Goal: Information Seeking & Learning: Learn about a topic

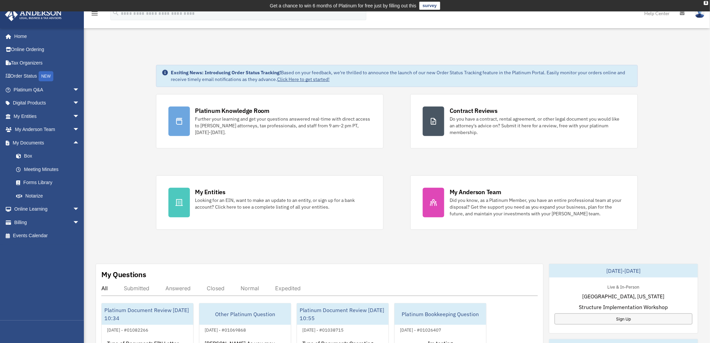
click at [129, 155] on div "Exciting News: Introducing Order Status Tracking! Based on your feedback, we're…" at bounding box center [397, 349] width 636 height 603
click at [133, 150] on div "Exciting News: Introducing Order Status Tracking! Based on your feedback, we're…" at bounding box center [397, 349] width 636 height 603
click at [130, 114] on div "Exciting News: Introducing Order Status Tracking! Based on your feedback, we're…" at bounding box center [397, 349] width 636 height 603
click at [73, 89] on span "arrow_drop_down" at bounding box center [79, 90] width 13 height 14
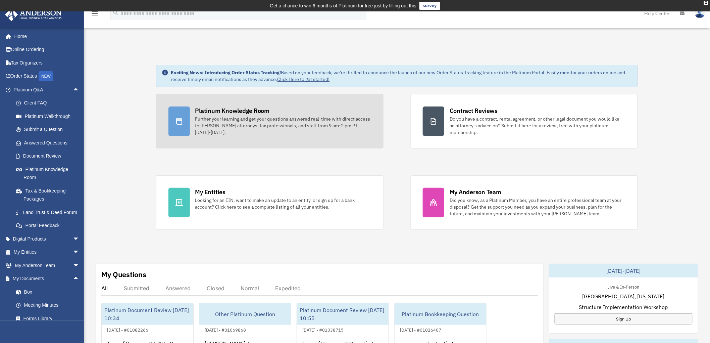
drag, startPoint x: 267, startPoint y: 123, endPoint x: 270, endPoint y: 123, distance: 3.4
click at [267, 123] on div "Further your learning and get your questions answered real-time with direct acc…" at bounding box center [283, 125] width 176 height 20
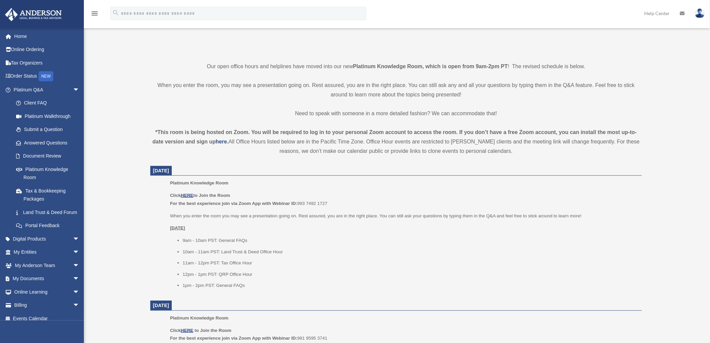
scroll to position [149, 0]
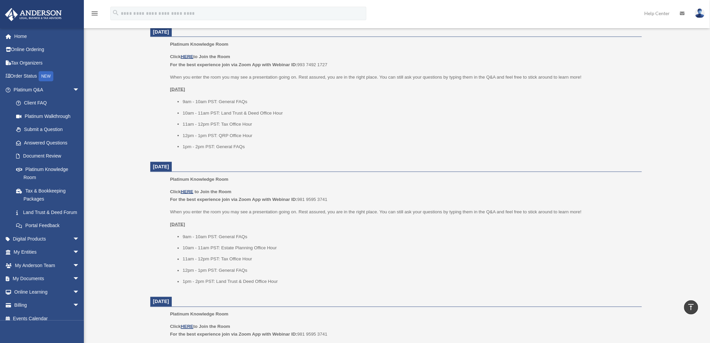
scroll to position [298, 0]
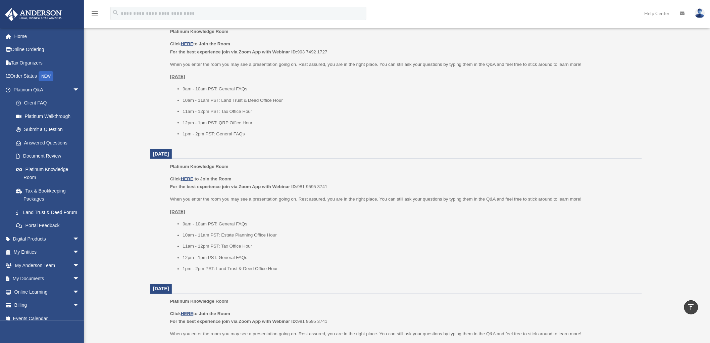
click at [142, 213] on div "Platinum Knowledge Room date_range Published on Last updated July 1, 2025 Novem…" at bounding box center [396, 228] width 512 height 950
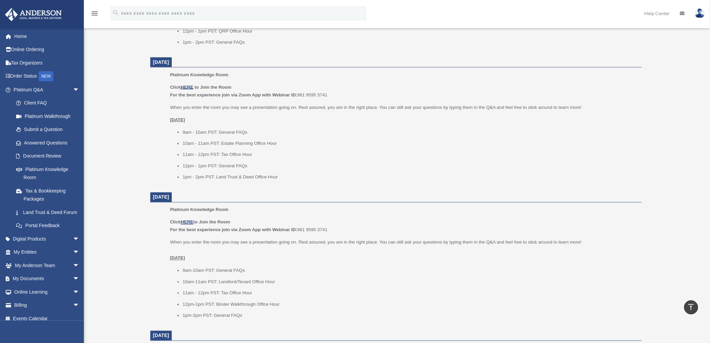
scroll to position [336, 0]
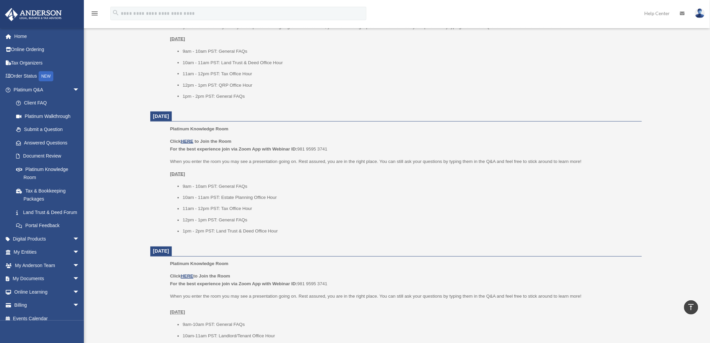
click at [106, 152] on div "Platinum Knowledge Room bob.apples@andersonadvisors.com Sign Out bob.apples@and…" at bounding box center [355, 185] width 710 height 962
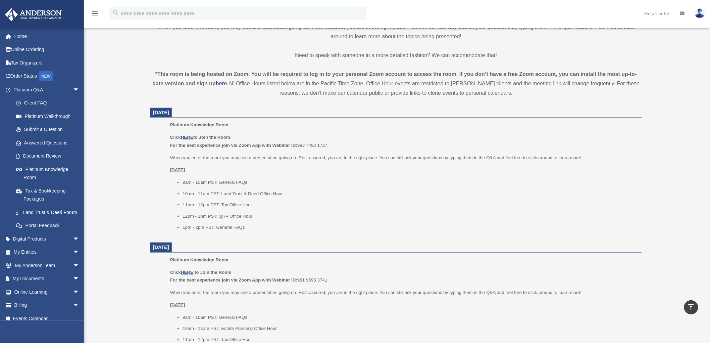
scroll to position [0, 0]
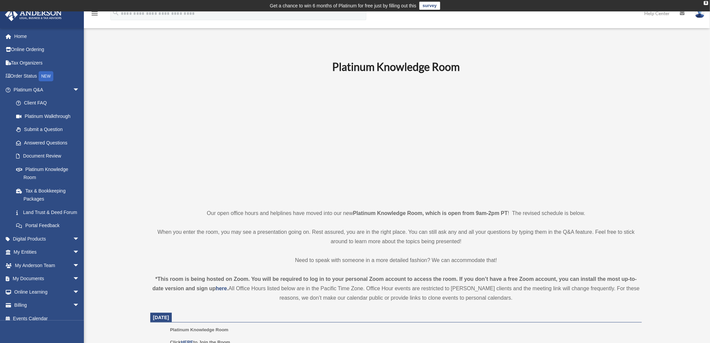
drag, startPoint x: 211, startPoint y: 156, endPoint x: 207, endPoint y: 155, distance: 4.0
click at [210, 156] on p at bounding box center [396, 141] width 492 height 116
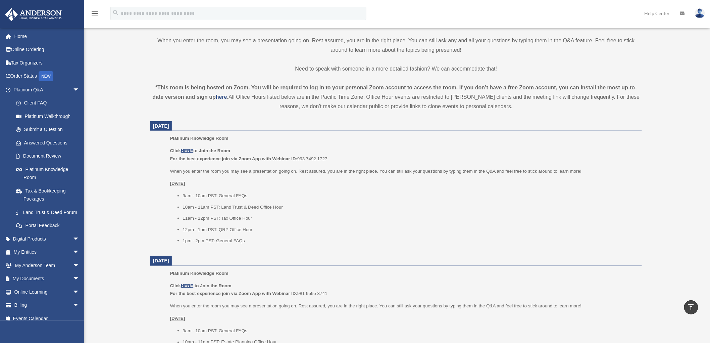
scroll to position [261, 0]
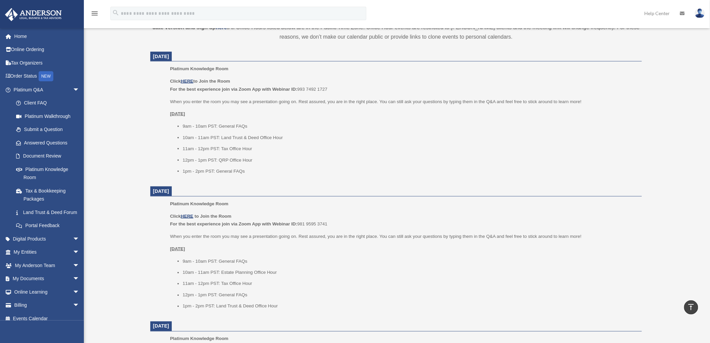
click at [121, 133] on div "Platinum Knowledge Room bob.apples@andersonadvisors.com Sign Out bob.apples@and…" at bounding box center [355, 260] width 710 height 962
click at [73, 281] on span "arrow_drop_down" at bounding box center [79, 279] width 13 height 14
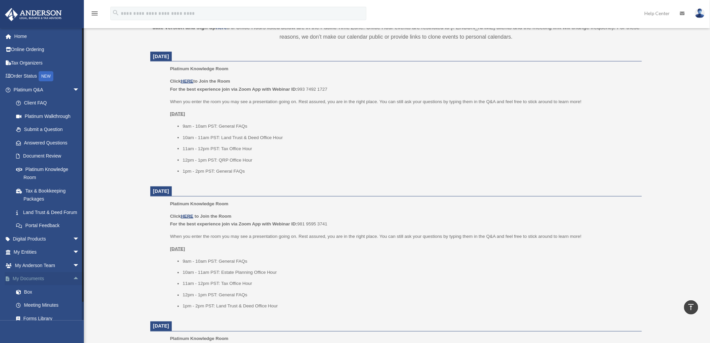
click at [73, 286] on span "arrow_drop_up" at bounding box center [79, 279] width 13 height 14
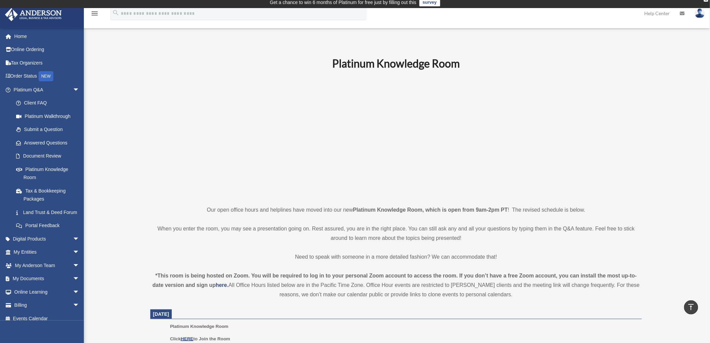
scroll to position [0, 0]
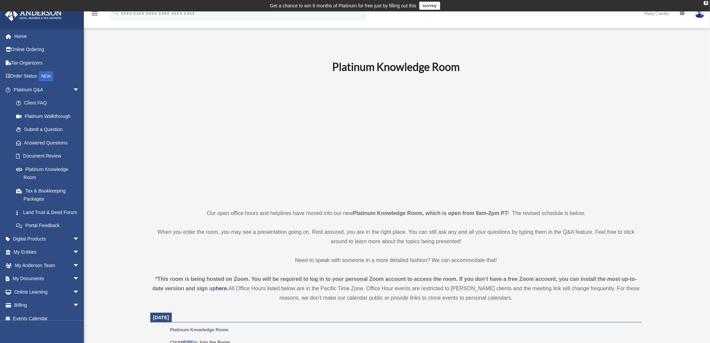
click at [242, 120] on p at bounding box center [396, 141] width 492 height 116
click at [26, 213] on link "Land Trust & Deed Forum" at bounding box center [49, 211] width 80 height 13
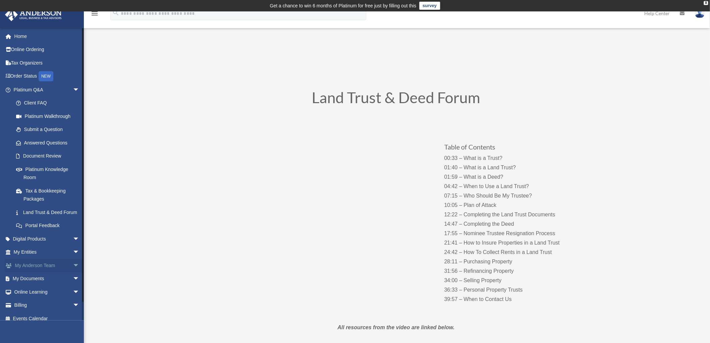
click at [73, 272] on span "arrow_drop_down" at bounding box center [79, 265] width 13 height 14
click at [73, 259] on span "arrow_drop_down" at bounding box center [79, 252] width 13 height 14
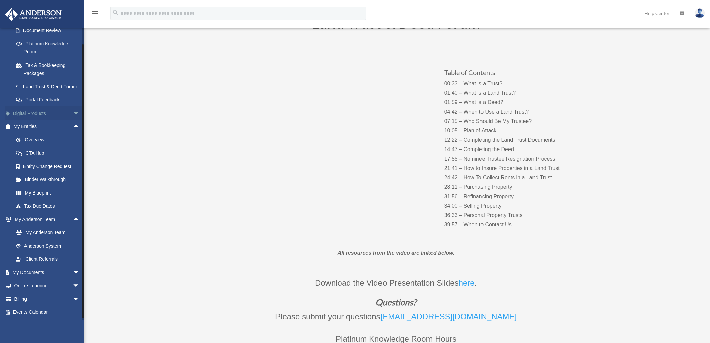
scroll to position [21, 0]
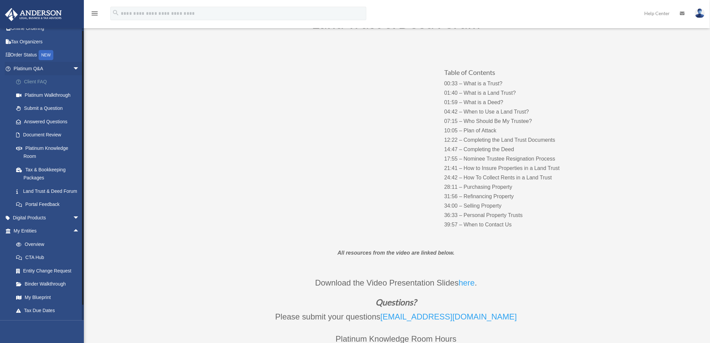
click at [35, 81] on link "Client FAQ" at bounding box center [49, 81] width 80 height 13
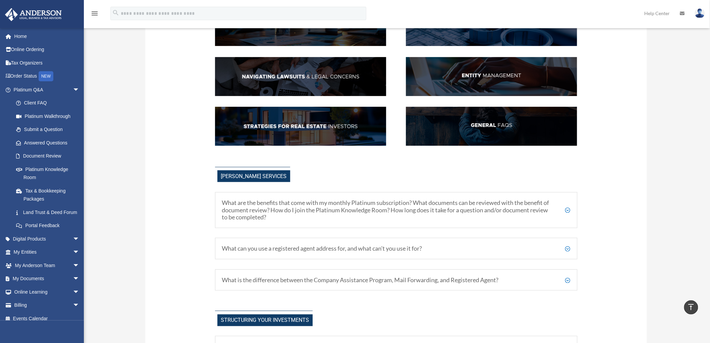
click at [475, 130] on img at bounding box center [491, 126] width 171 height 39
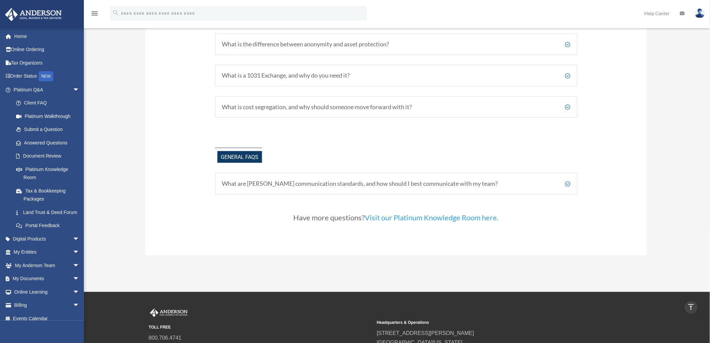
scroll to position [1471, 0]
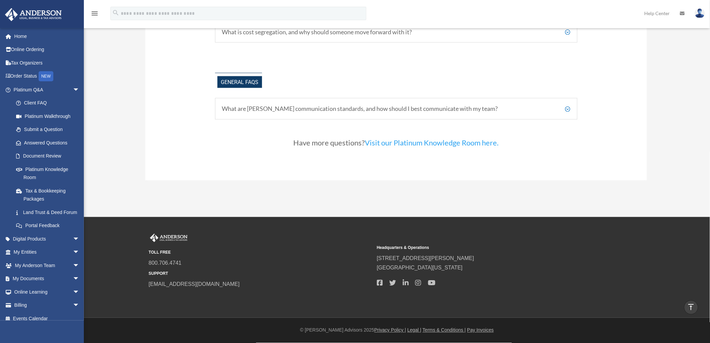
click at [347, 116] on div "What are Anderson's communication standards, and how should I best communicate …" at bounding box center [396, 108] width 362 height 21
click at [344, 110] on h5 "What are Anderson's communication standards, and how should I best communicate …" at bounding box center [396, 108] width 348 height 7
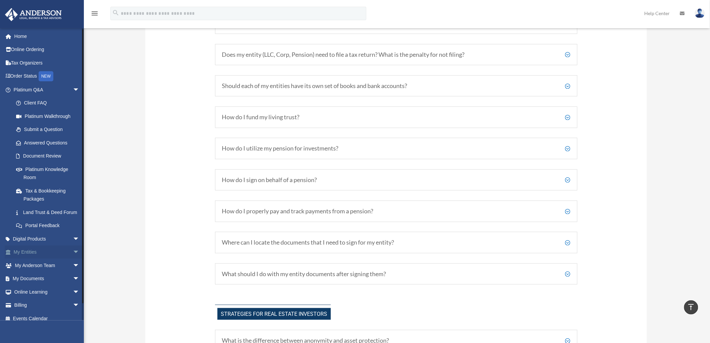
scroll to position [14, 0]
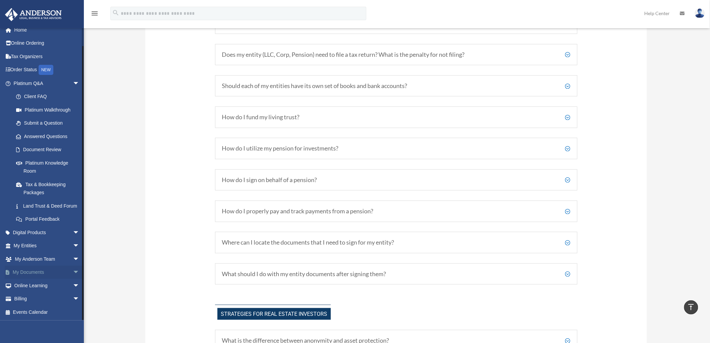
click at [73, 272] on span "arrow_drop_down" at bounding box center [79, 272] width 13 height 14
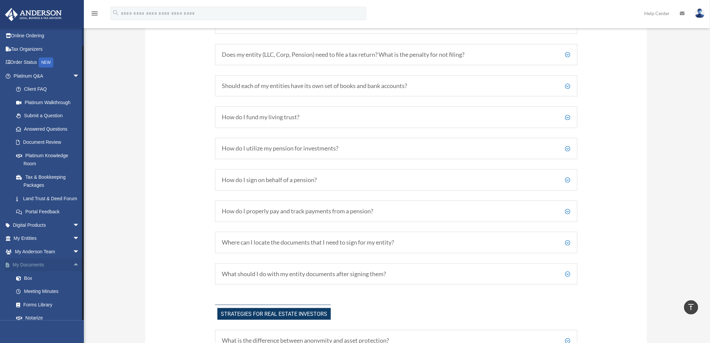
scroll to position [67, 0]
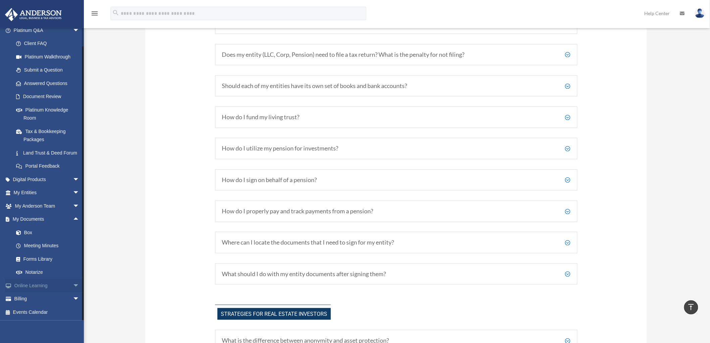
click at [73, 284] on span "arrow_drop_down" at bounding box center [79, 285] width 13 height 14
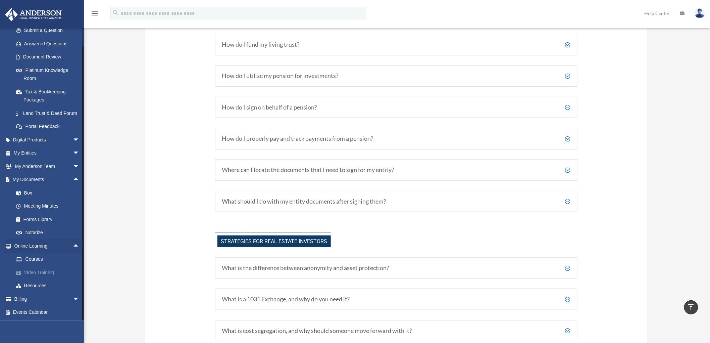
scroll to position [1172, 0]
click at [35, 284] on link "Resources" at bounding box center [49, 285] width 80 height 13
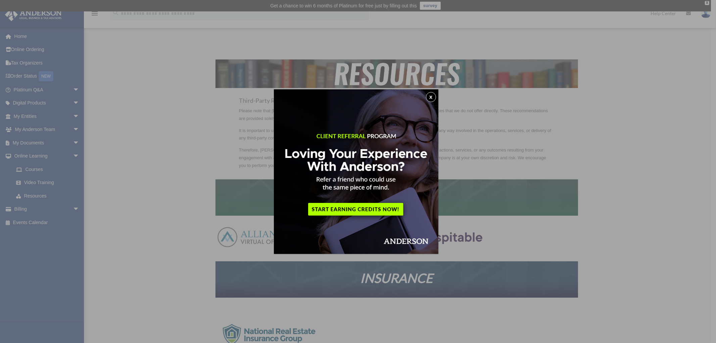
click at [434, 95] on button "x" at bounding box center [431, 97] width 10 height 10
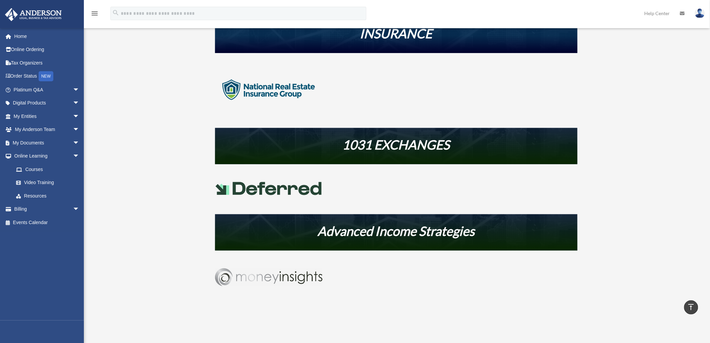
scroll to position [149, 0]
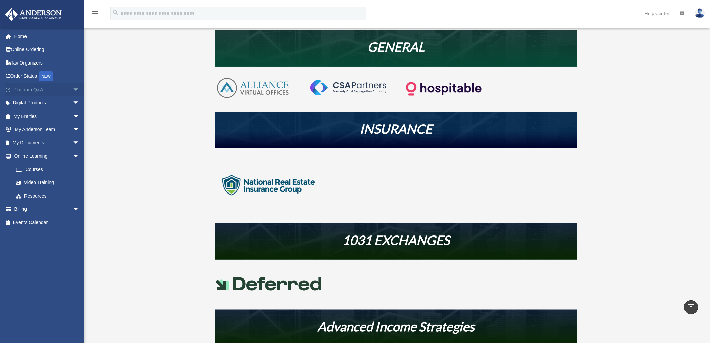
click at [73, 87] on span "arrow_drop_down" at bounding box center [79, 90] width 13 height 14
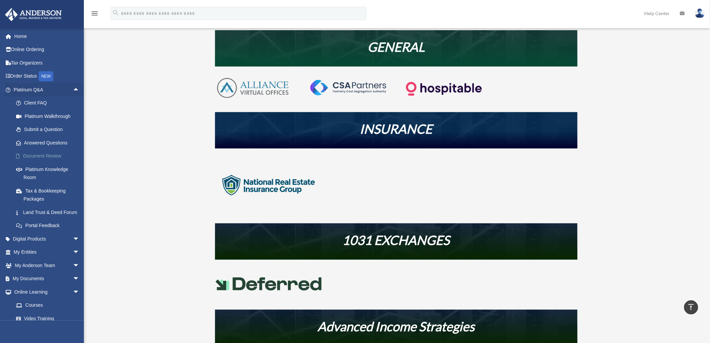
click at [42, 154] on link "Document Review" at bounding box center [49, 155] width 80 height 13
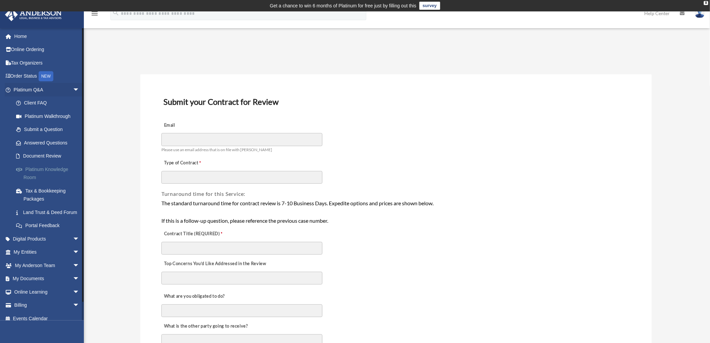
click at [29, 171] on link "Platinum Knowledge Room" at bounding box center [49, 172] width 80 height 21
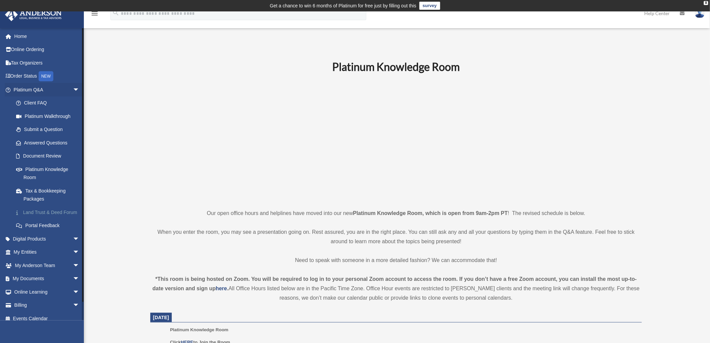
click at [39, 209] on link "Land Trust & Deed Forum" at bounding box center [49, 211] width 80 height 13
